Goal: Task Accomplishment & Management: Use online tool/utility

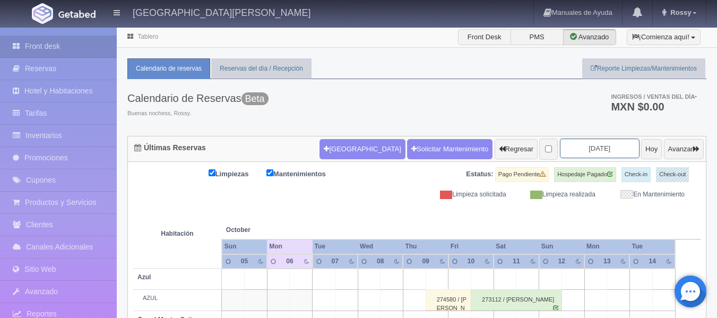
click at [614, 148] on input "2025-10-07" at bounding box center [600, 149] width 80 height 20
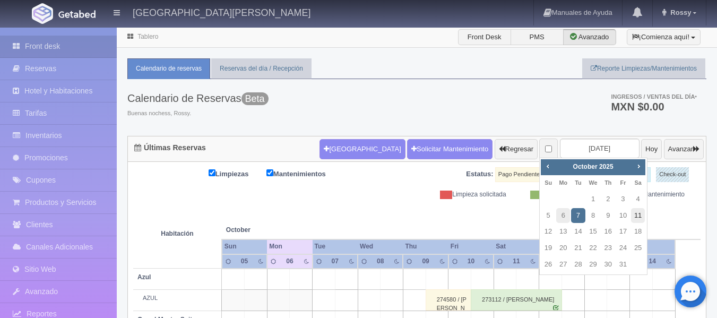
click at [636, 218] on link "11" at bounding box center [638, 215] width 14 height 15
type input "[DATE]"
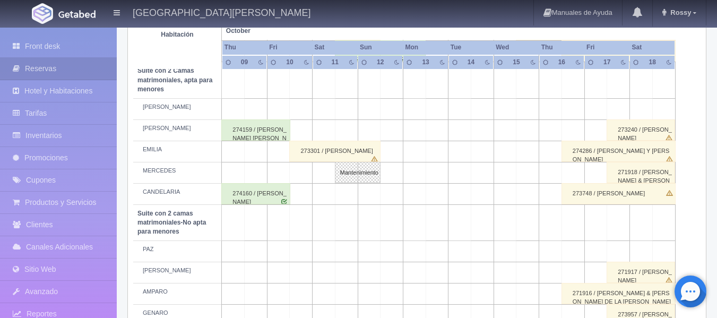
scroll to position [837, 0]
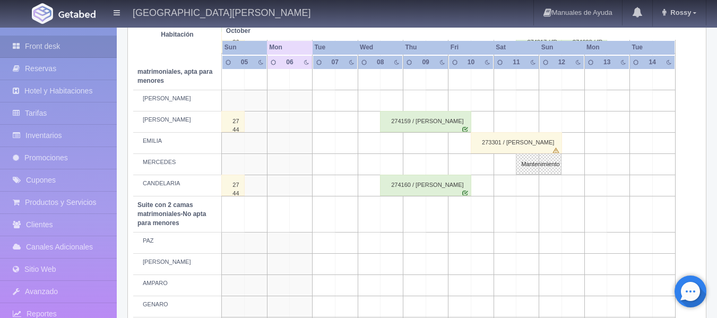
scroll to position [837, 0]
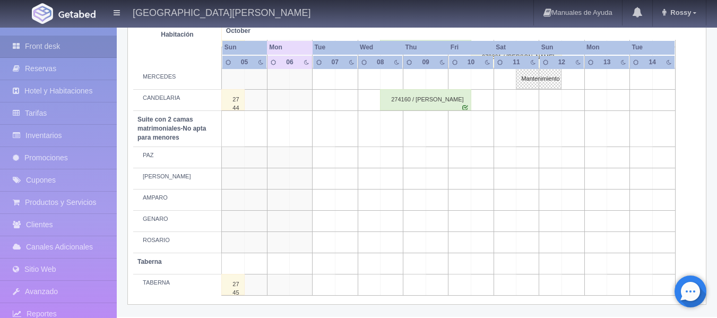
click at [533, 289] on td at bounding box center [527, 284] width 23 height 21
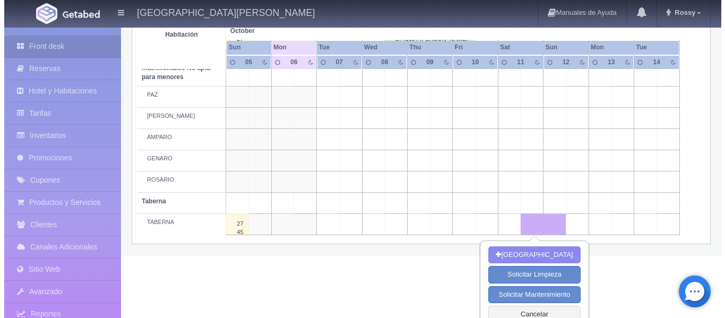
scroll to position [909, 0]
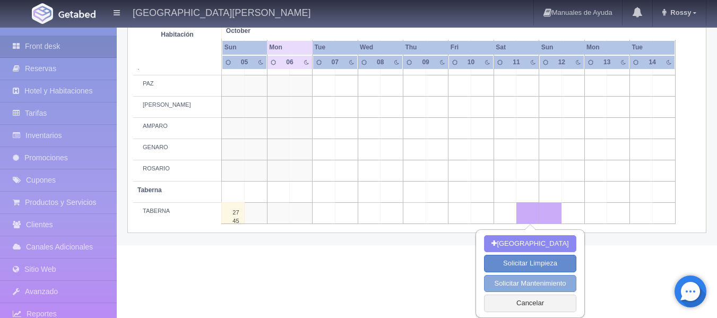
click at [550, 280] on button "Solicitar Mantenimiento" at bounding box center [530, 284] width 92 height 18
select select "Mantenimiento"
type input "11-10-2025"
type input "12-10-2025"
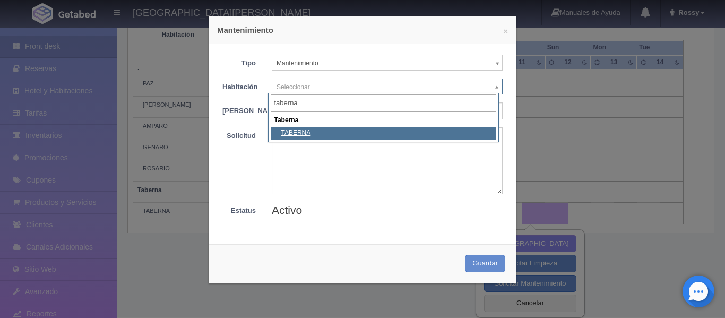
type input "taberna"
select select "1920_TABERNA"
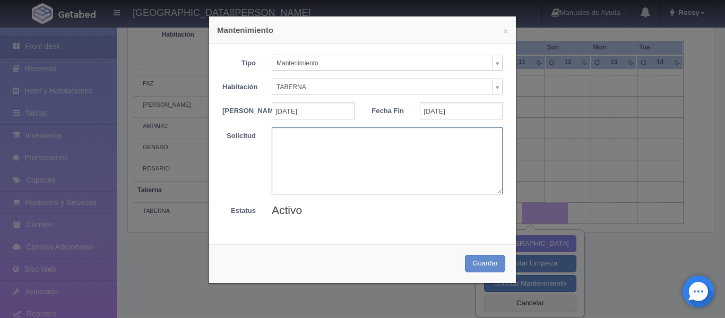
click at [299, 145] on textarea at bounding box center [387, 160] width 231 height 66
type textarea "r"
type textarea "RESERVA SR BANTE"
click at [469, 266] on button "Guardar" at bounding box center [485, 264] width 40 height 18
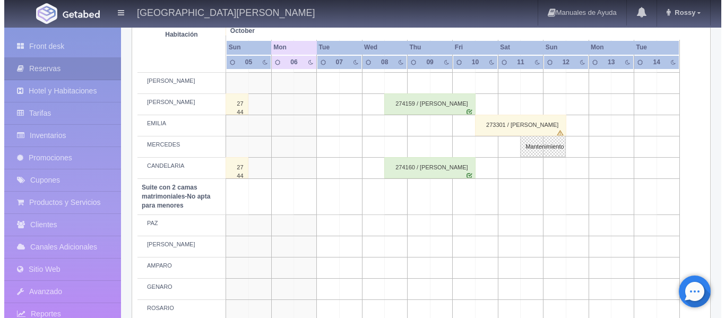
scroll to position [822, 0]
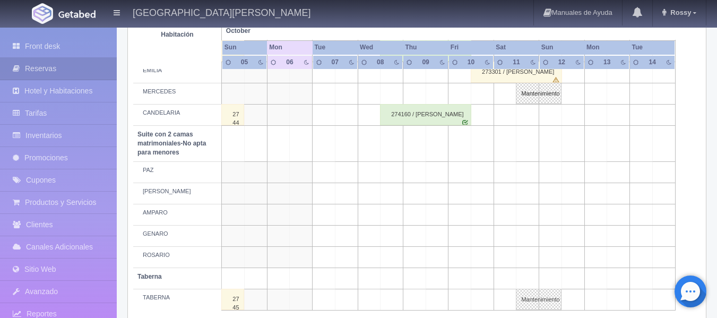
click at [533, 213] on td at bounding box center [527, 214] width 23 height 21
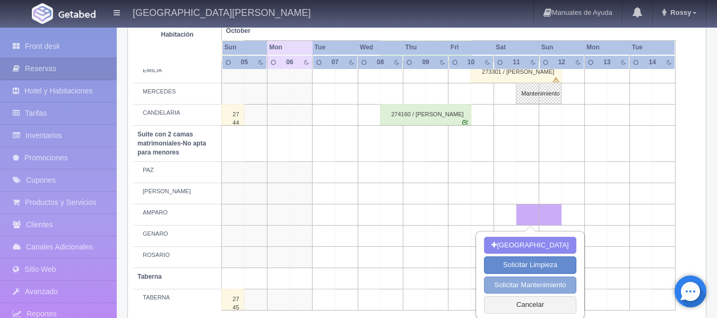
click at [531, 282] on button "Solicitar Mantenimiento" at bounding box center [530, 286] width 92 height 18
select select "Mantenimiento"
type input "11-10-2025"
type input "12-10-2025"
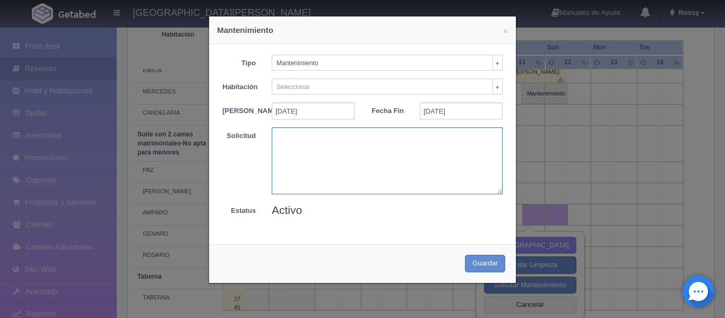
click at [348, 146] on textarea at bounding box center [387, 160] width 231 height 66
click at [370, 158] on textarea "RESERVA SR BANTE" at bounding box center [387, 160] width 231 height 66
type textarea "RESERVA SR BANTE"
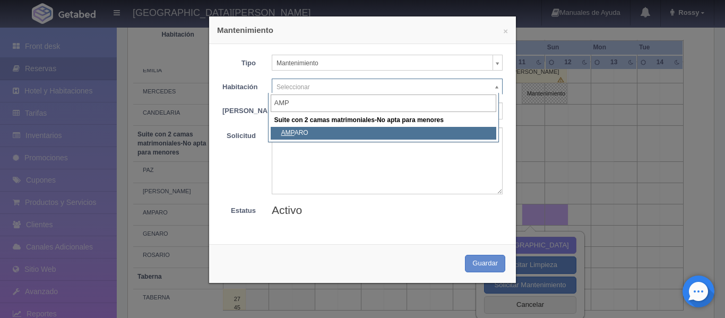
type input "AMP"
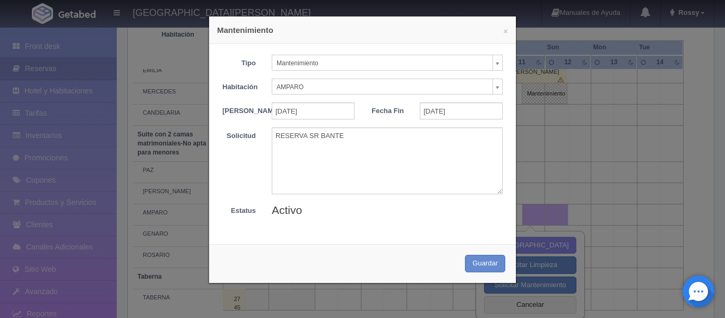
select select "1891_AMPARO"
click at [471, 268] on button "Guardar" at bounding box center [485, 264] width 40 height 18
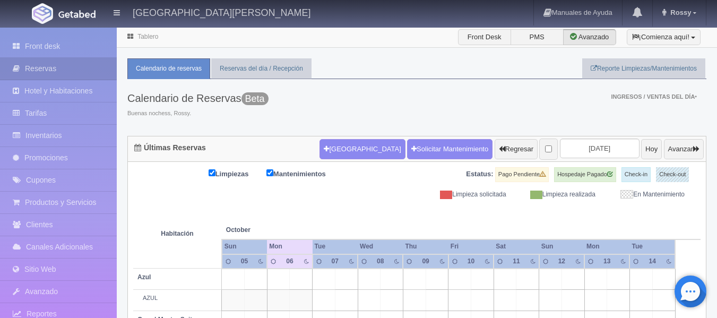
scroll to position [822, 0]
